Goal: Task Accomplishment & Management: Manage account settings

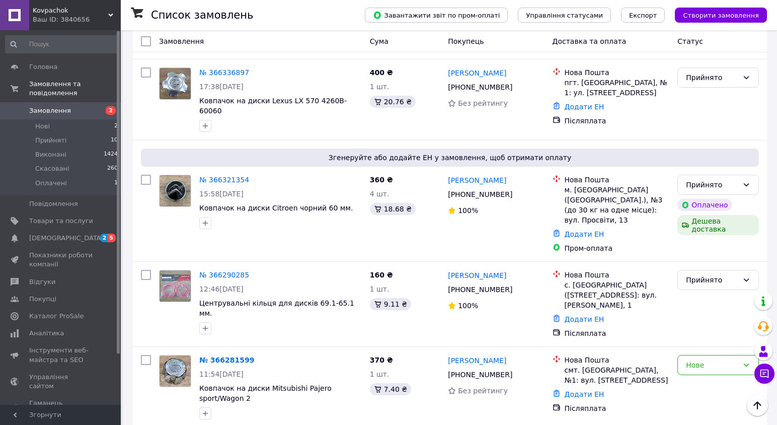
scroll to position [457, 0]
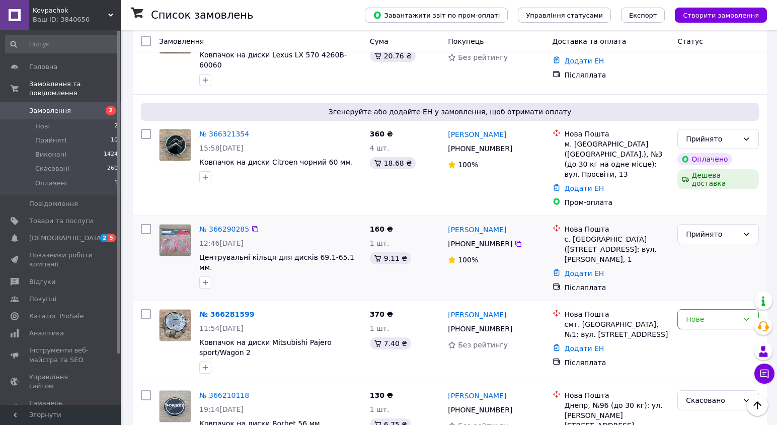
click at [178, 237] on div "№ 366290285 12:46[DATE] Центрувальні кільця для дисків 69.1-65.1 мм." at bounding box center [260, 258] width 211 height 76
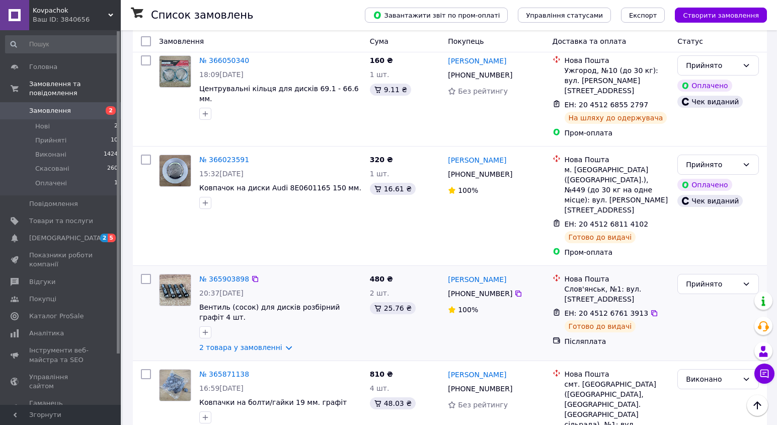
scroll to position [1331, 0]
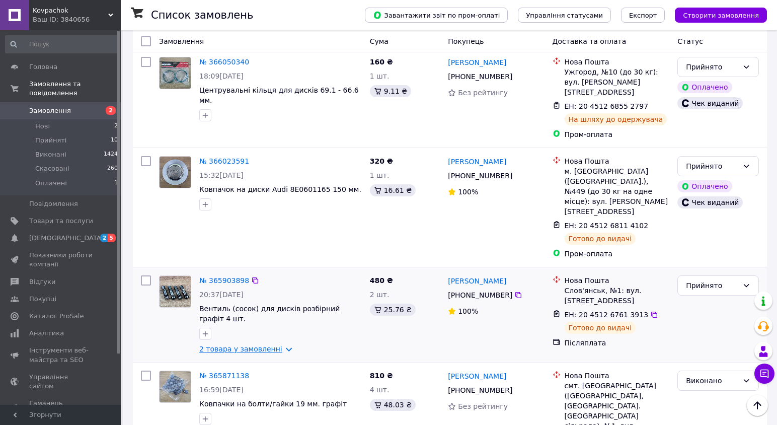
click at [266, 345] on link "2 товара у замовленні" at bounding box center [240, 349] width 83 height 8
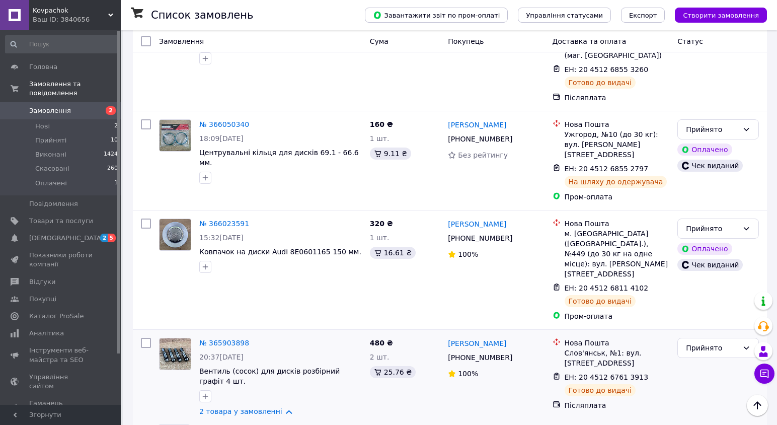
scroll to position [1266, 0]
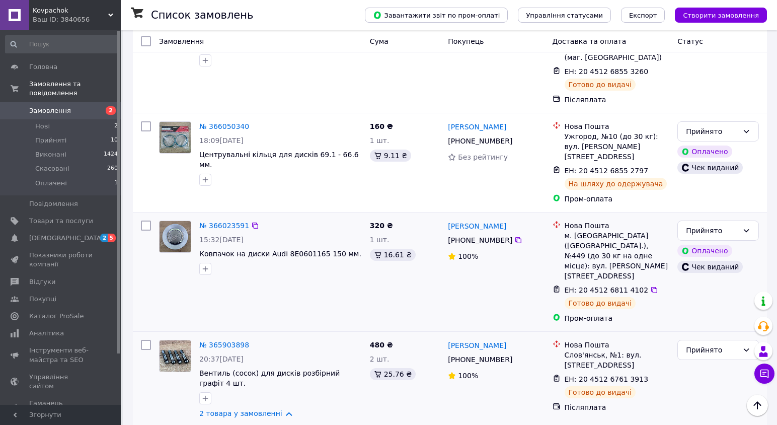
click at [169, 216] on div "№ 366023591 15:32, 10.10.2025 Ковпачок на диски Audi 8E0601165 150 мм." at bounding box center [260, 271] width 211 height 111
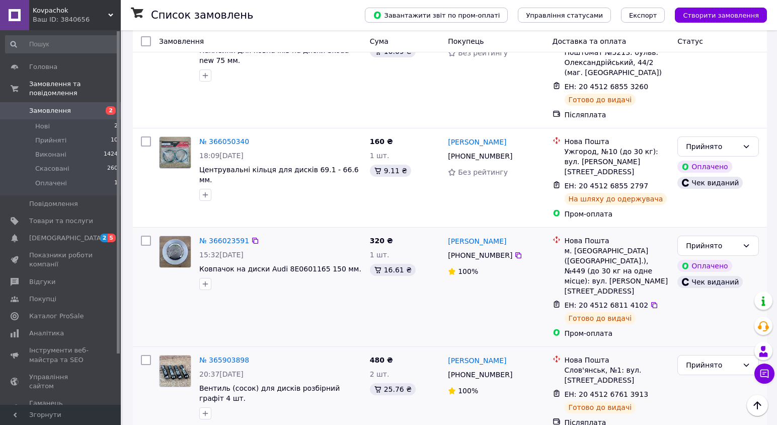
scroll to position [1248, 0]
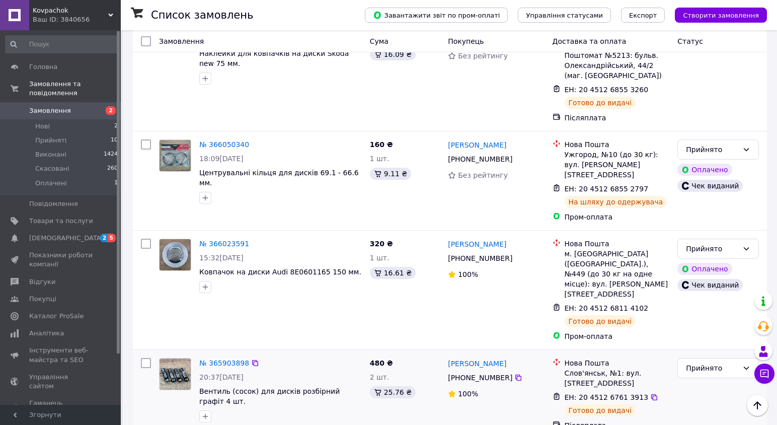
click at [259, 424] on link "2 товара у замовленні" at bounding box center [240, 431] width 83 height 8
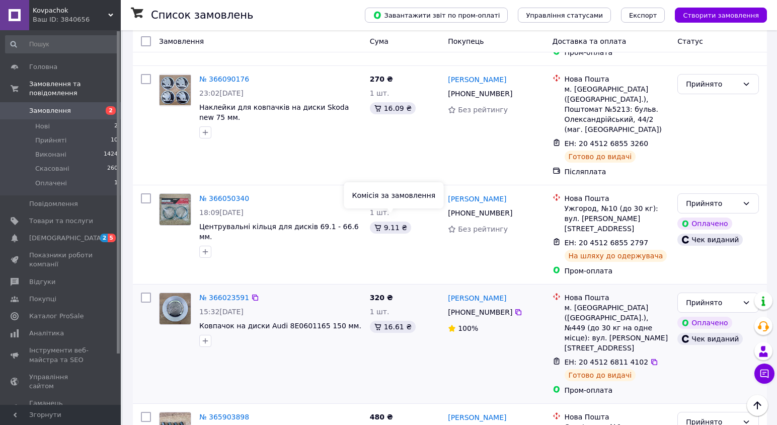
scroll to position [1170, 0]
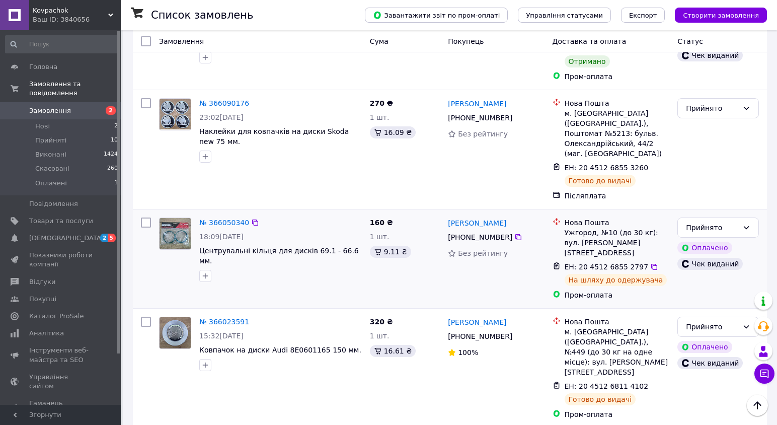
click at [165, 213] on div "№ 366050340 18:09, 10.10.2025 Центрувальні кільця для дисків 69.1 - 66.6 мм." at bounding box center [260, 258] width 211 height 91
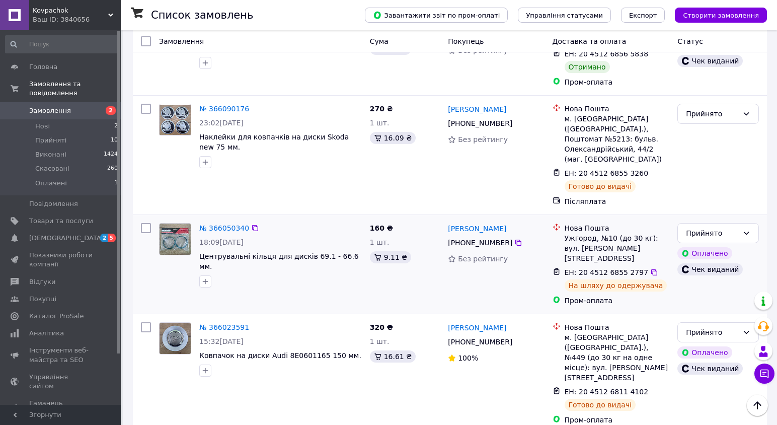
scroll to position [1167, 0]
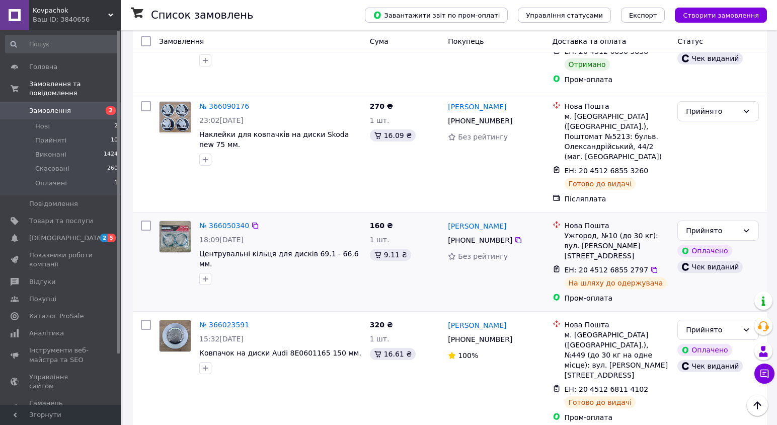
click at [162, 216] on div at bounding box center [175, 252] width 40 height 72
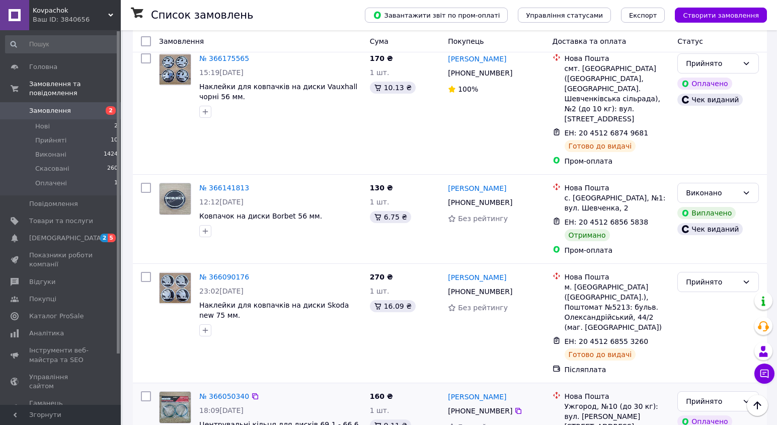
scroll to position [989, 0]
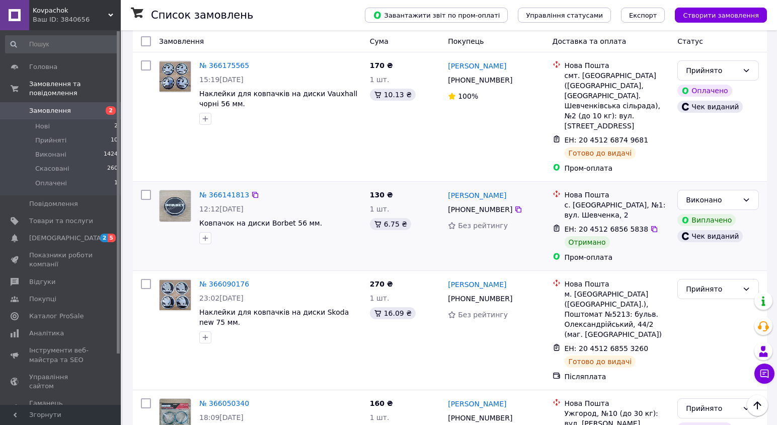
click at [203, 186] on div "№ 366141813 12:12, 11.10.2025 Ковпачок на диски Borbet 56 мм." at bounding box center [260, 226] width 211 height 81
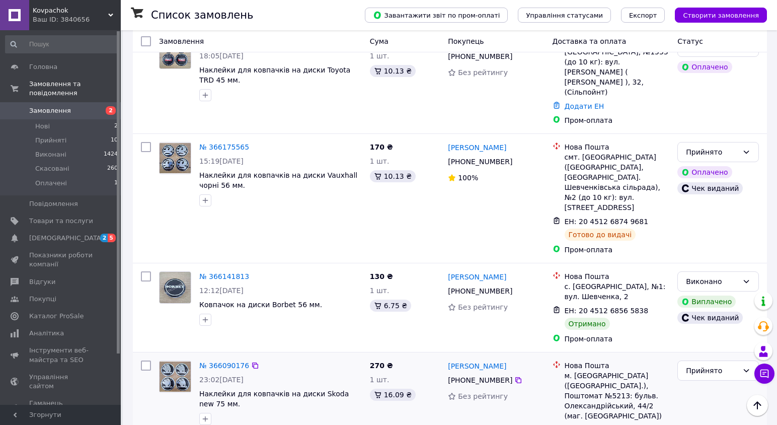
scroll to position [896, 0]
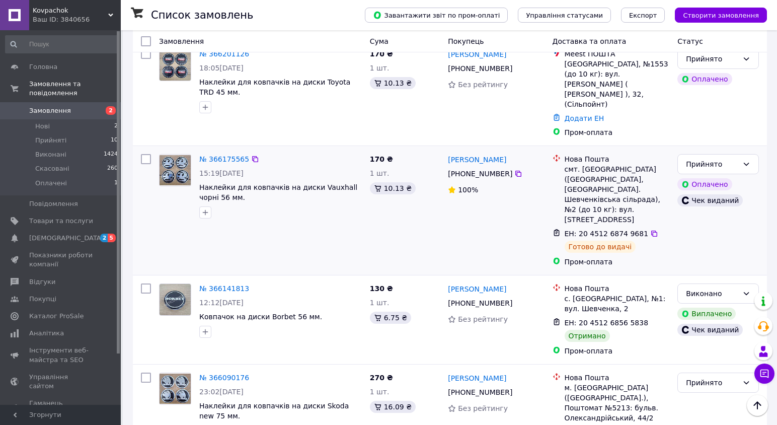
click at [163, 169] on div "№ 366175565 15:19, 11.10.2025 Наклейки для ковпачків на диски Vauxhall чорні 56…" at bounding box center [260, 210] width 211 height 121
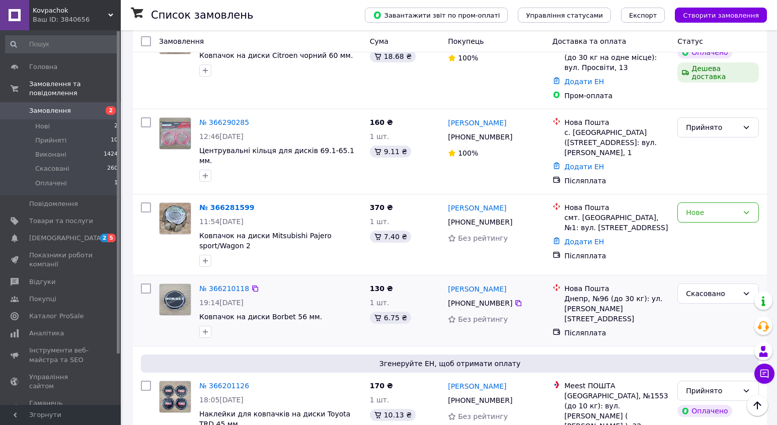
scroll to position [581, 0]
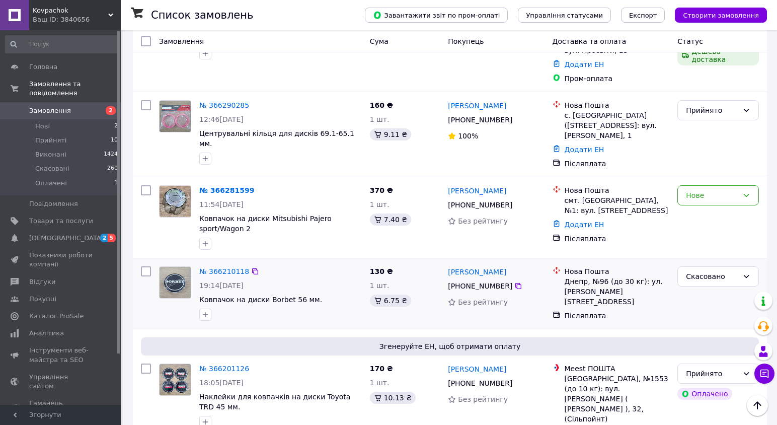
click at [232, 306] on div at bounding box center [280, 314] width 167 height 16
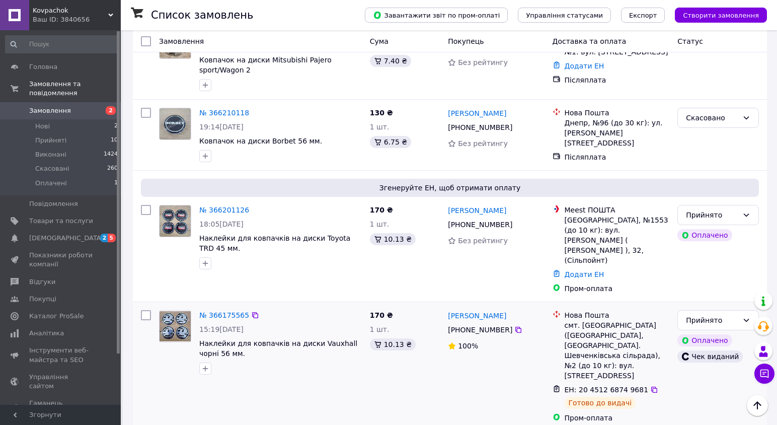
scroll to position [729, 0]
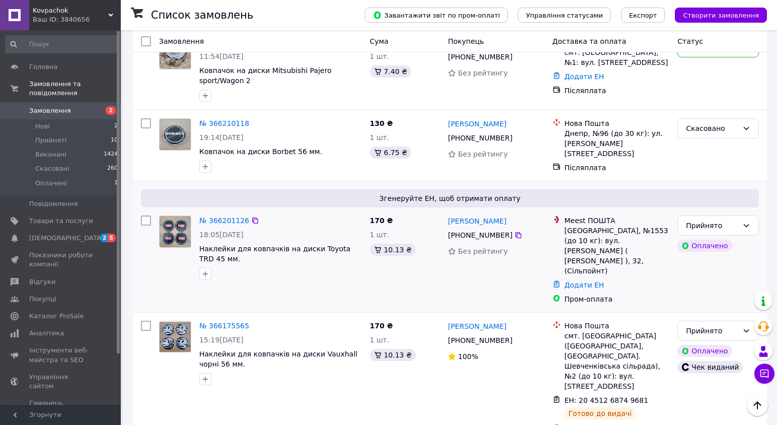
click at [164, 229] on div "№ 366201126 18:05, 11.10.2025 Наклейки для ковпачків на диски Toyota TRD 45 мм." at bounding box center [260, 259] width 211 height 97
click at [156, 217] on div at bounding box center [175, 247] width 40 height 72
click at [78, 235] on span "[DEMOGRAPHIC_DATA]" at bounding box center [61, 238] width 64 height 9
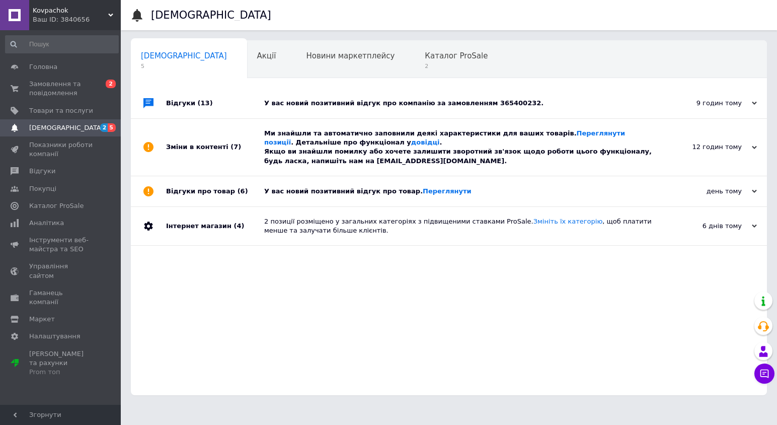
click at [505, 191] on div "У вас новий позитивний відгук про товар. Переглянути" at bounding box center [460, 191] width 392 height 9
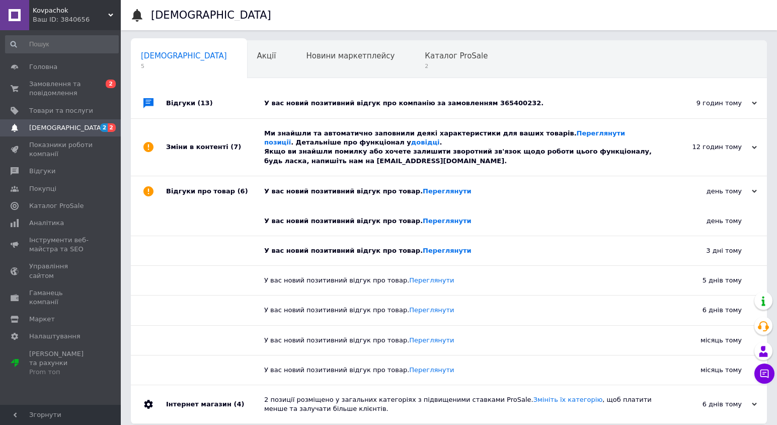
scroll to position [10, 0]
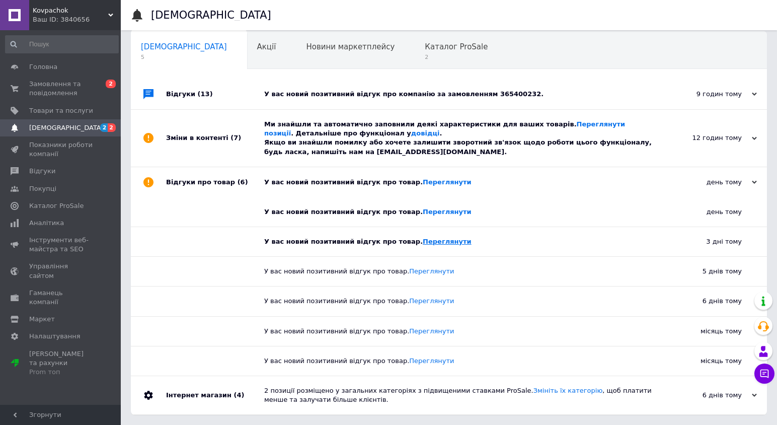
click at [431, 239] on link "Переглянути" at bounding box center [447, 242] width 49 height 8
click at [447, 211] on link "Переглянути" at bounding box center [447, 212] width 49 height 8
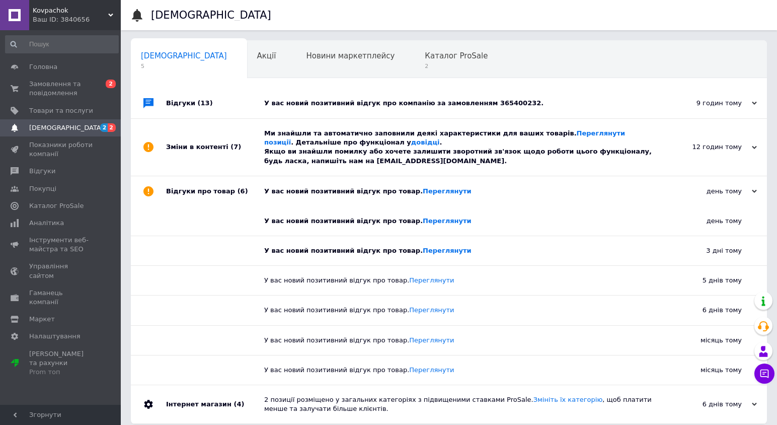
click at [466, 157] on div "Ми знайшли та автоматично заповнили деякі характеристики для ваших товарів. Пер…" at bounding box center [460, 147] width 392 height 37
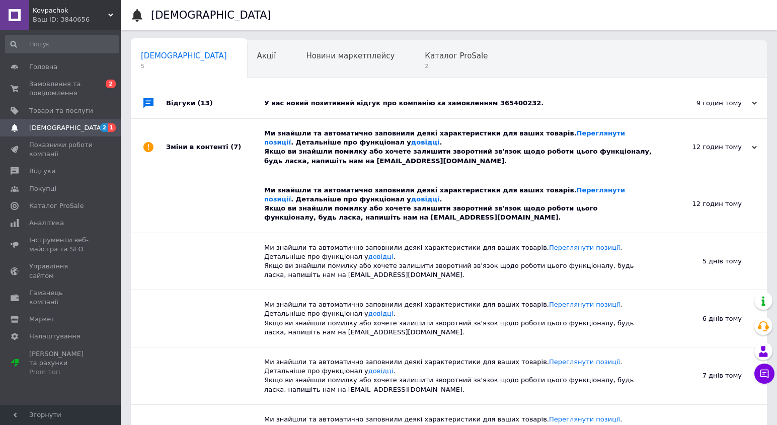
click at [532, 98] on div "У вас новий позитивний відгук про компанію за замовленням 365400232." at bounding box center [460, 103] width 392 height 30
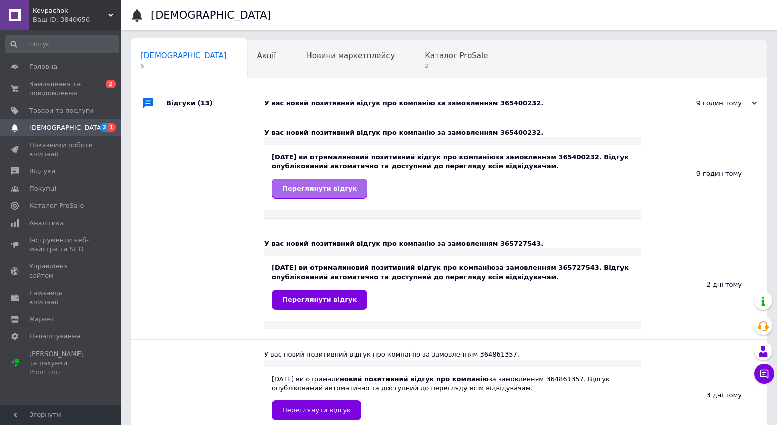
click at [331, 190] on span "Переглянути відгук" at bounding box center [319, 189] width 74 height 8
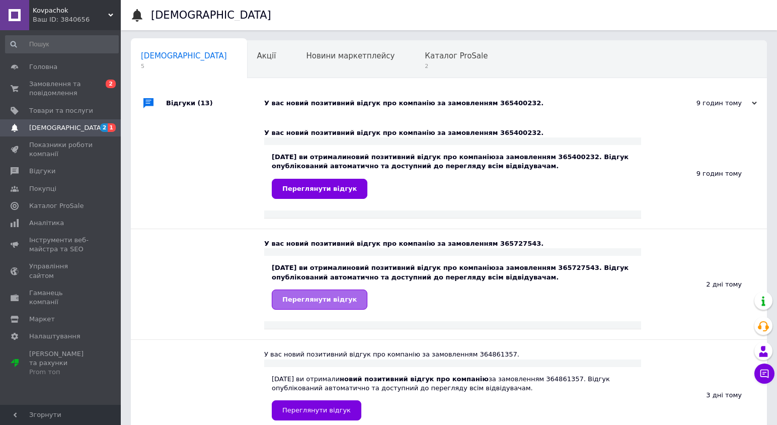
click at [342, 301] on span "Переглянути відгук" at bounding box center [319, 299] width 74 height 8
click at [425, 68] on span "2" at bounding box center [456, 66] width 63 height 8
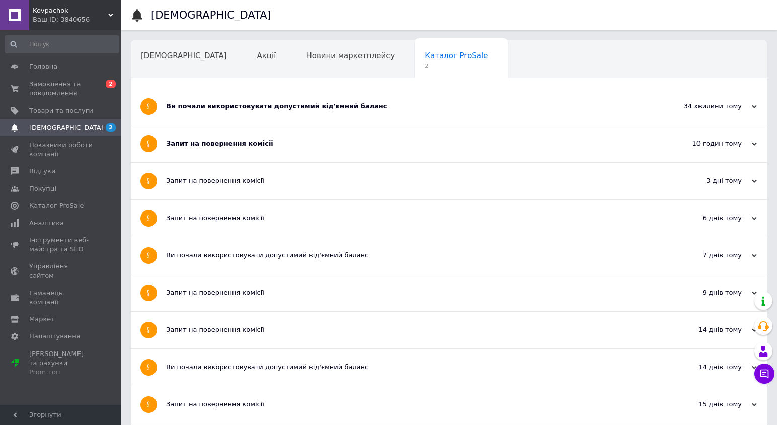
click at [298, 137] on div "Запит на повернення комісії" at bounding box center [411, 143] width 490 height 37
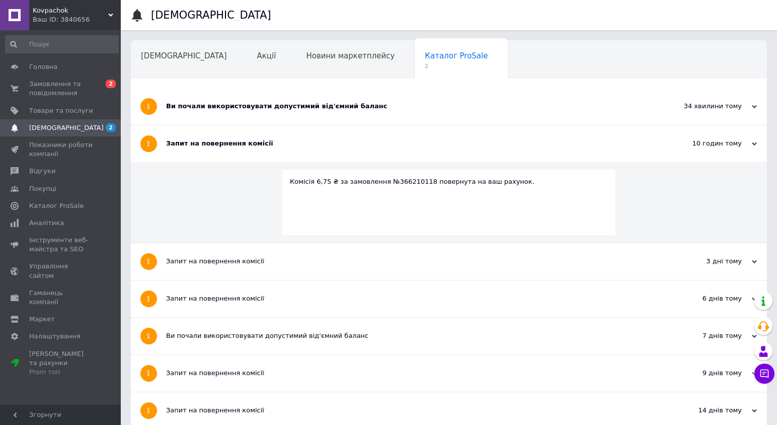
click at [306, 108] on div "Ви почали використовувати допустимий від'ємний баланс" at bounding box center [411, 106] width 490 height 9
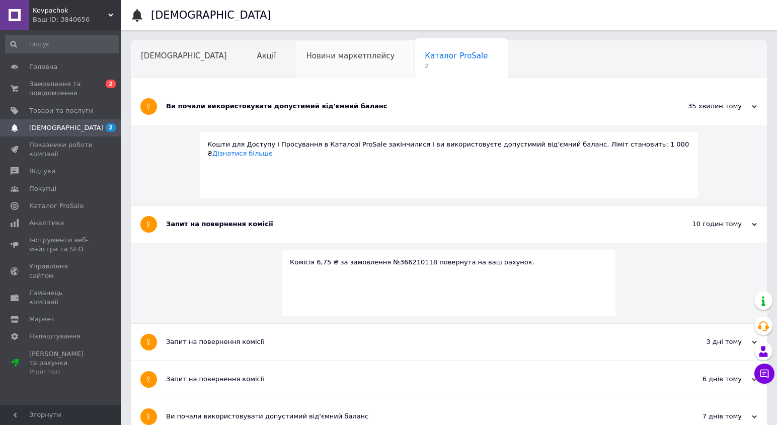
click at [307, 59] on span "Новини маркетплейсу" at bounding box center [350, 55] width 89 height 9
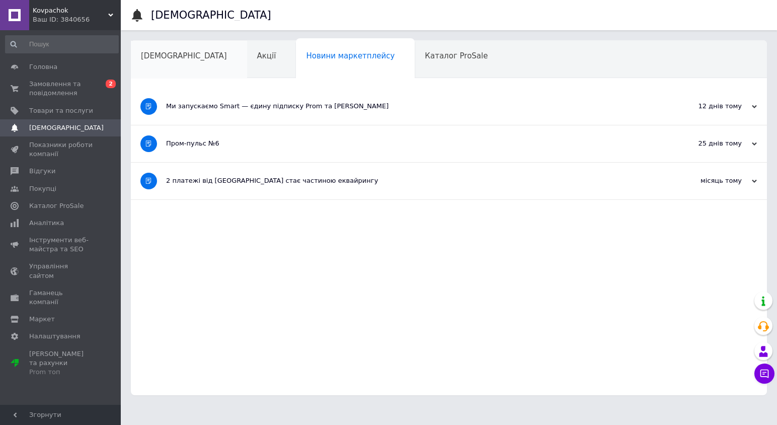
click at [177, 66] on div "[DEMOGRAPHIC_DATA]" at bounding box center [189, 60] width 116 height 38
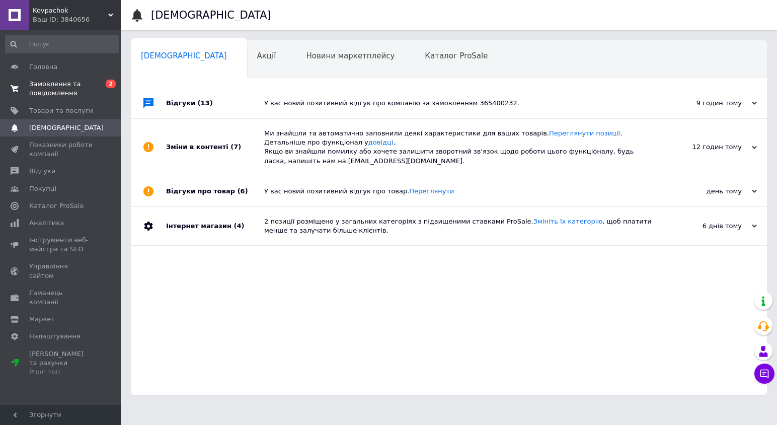
click at [74, 90] on span "Замовлення та повідомлення" at bounding box center [61, 89] width 64 height 18
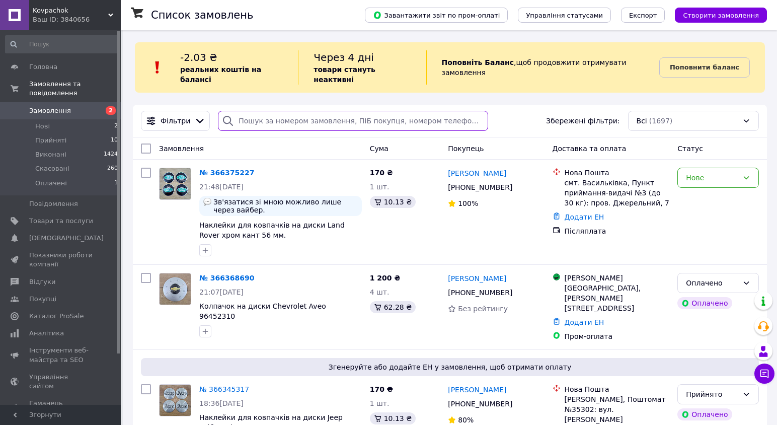
click at [277, 111] on input "search" at bounding box center [353, 121] width 270 height 20
paste input "Мельничук"
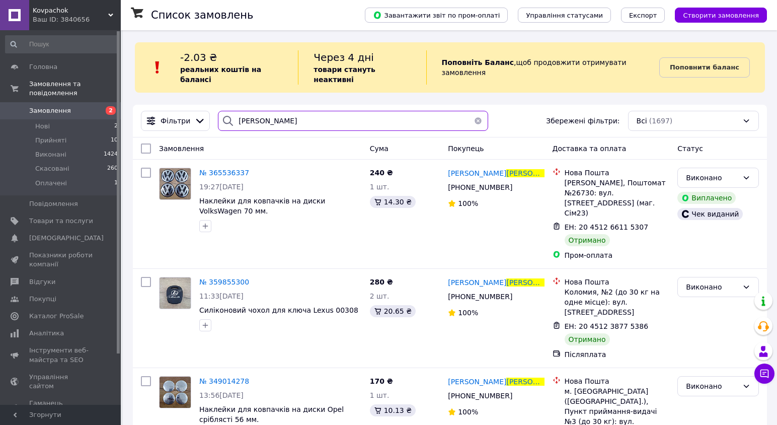
type input "Мельничук"
click at [75, 113] on span "Замовлення" at bounding box center [61, 110] width 64 height 9
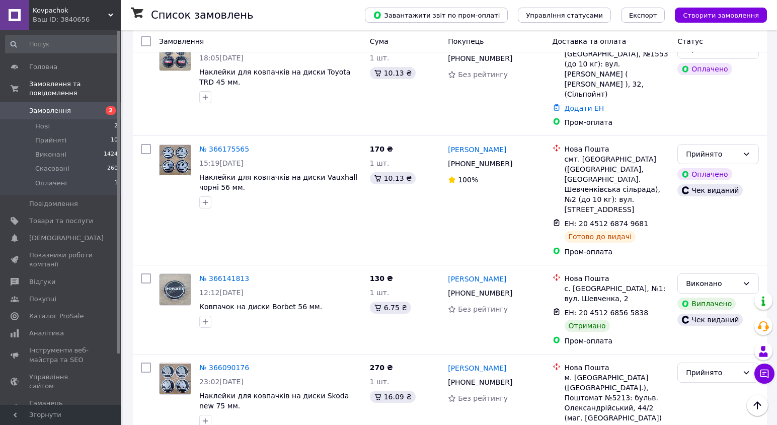
scroll to position [902, 0]
